Goal: Check status

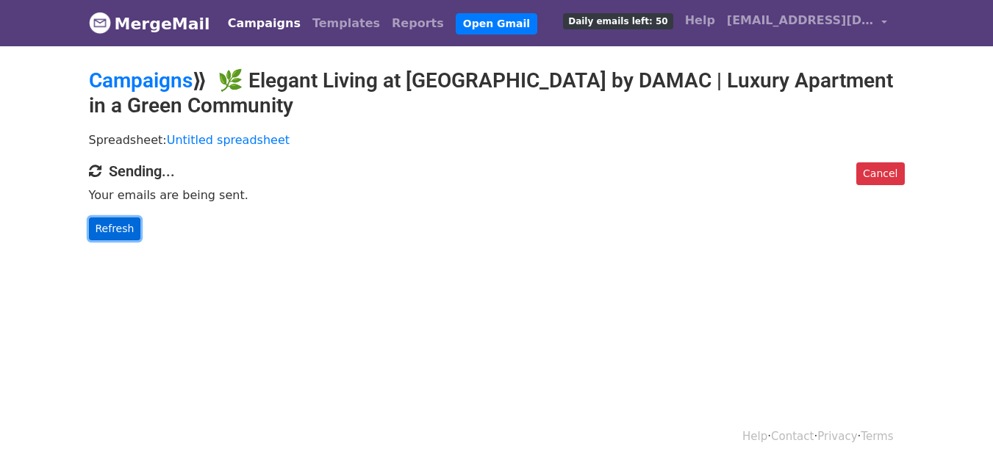
click at [104, 224] on link "Refresh" at bounding box center [115, 229] width 52 height 23
click at [110, 227] on link "Refresh" at bounding box center [115, 229] width 52 height 23
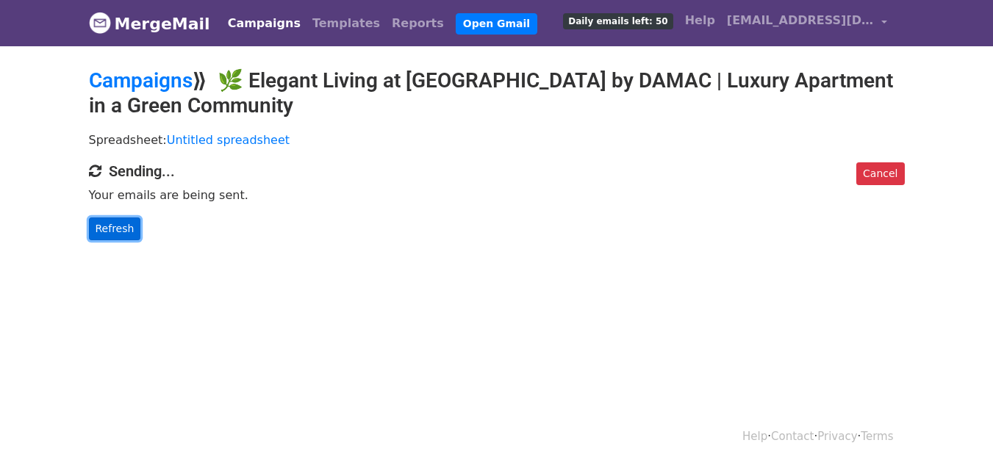
click at [110, 227] on link "Refresh" at bounding box center [115, 229] width 52 height 23
